Goal: Book appointment/travel/reservation

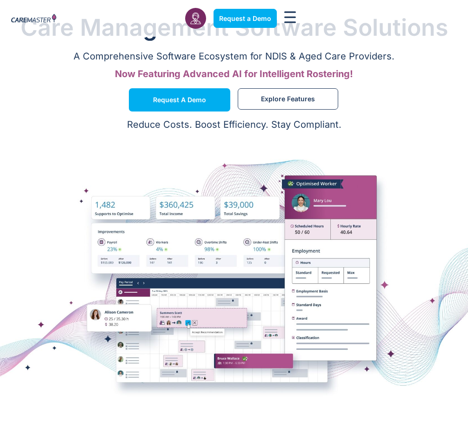
click at [464, 19] on section "Request a Demo Solutions AI Roster Optimiser NDIS Software for Small Providers …" at bounding box center [234, 18] width 468 height 37
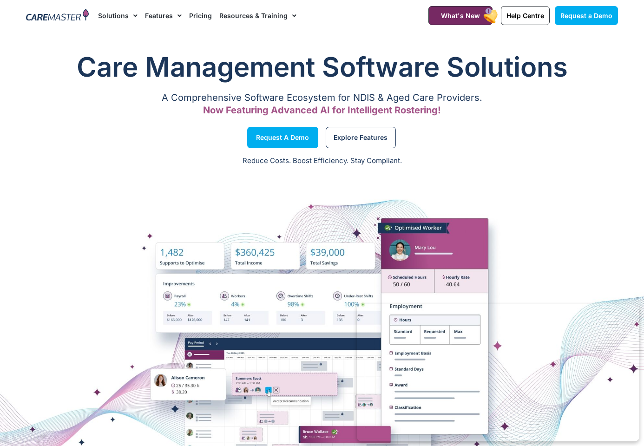
click at [205, 15] on link "Pricing" at bounding box center [200, 15] width 23 height 31
